Goal: Navigation & Orientation: Find specific page/section

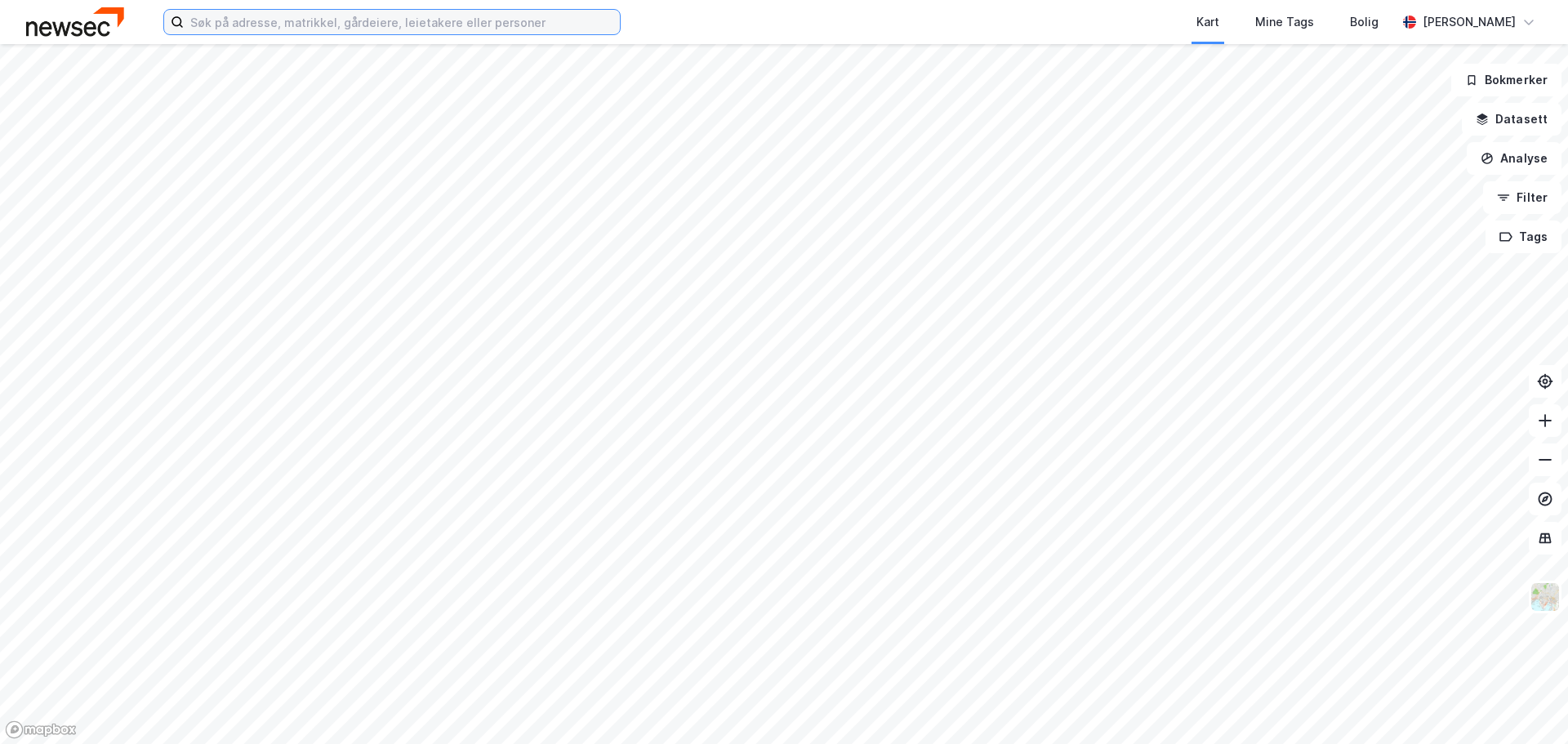
click at [394, 27] on input at bounding box center [401, 22] width 436 height 25
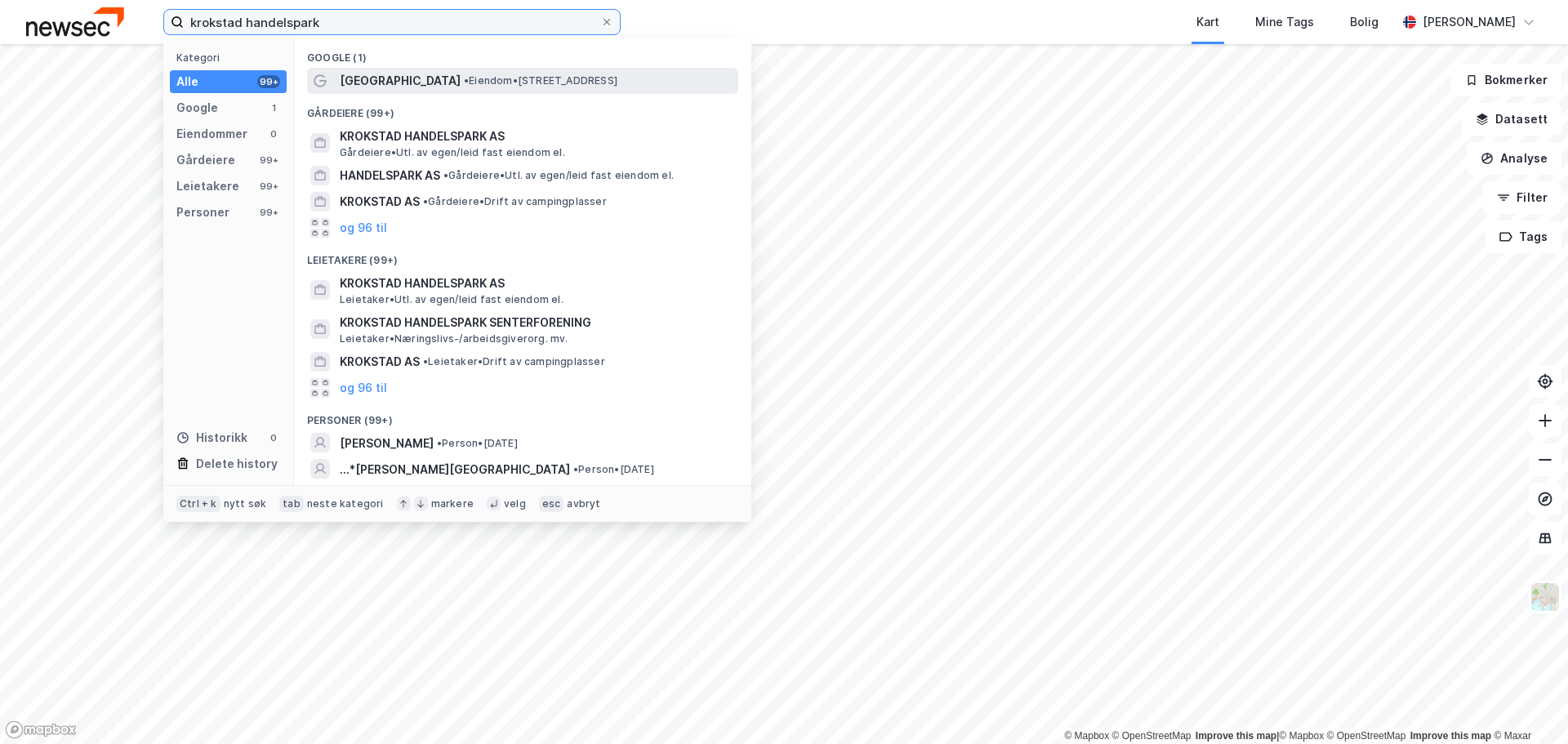
type input "krokstad handelspark"
click at [525, 83] on span "• Eiendom • [STREET_ADDRESS]" at bounding box center [541, 80] width 154 height 13
